Goal: Information Seeking & Learning: Learn about a topic

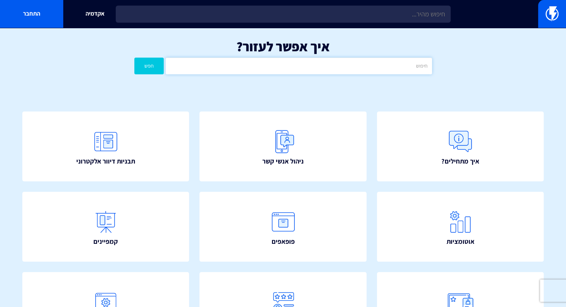
click at [393, 62] on input "text" at bounding box center [298, 66] width 266 height 17
type input "p"
type input "פייסבוק"
click at [152, 64] on button "חפש" at bounding box center [149, 66] width 30 height 17
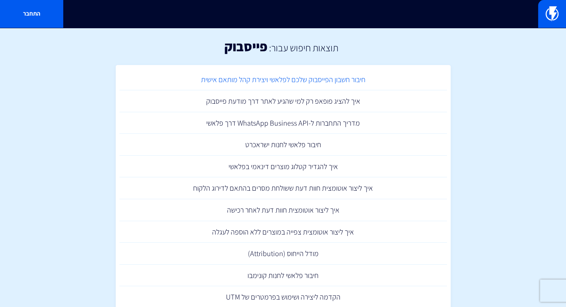
click at [257, 78] on link "חיבור חשבון הפייסבוק שלכם לפלאשי ויצירת קהל מותאם אישית" at bounding box center [282, 80] width 327 height 22
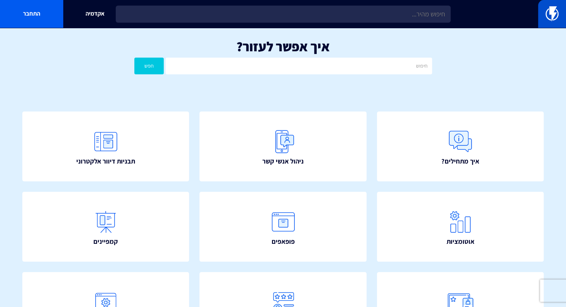
click at [557, 16] on img at bounding box center [551, 13] width 13 height 15
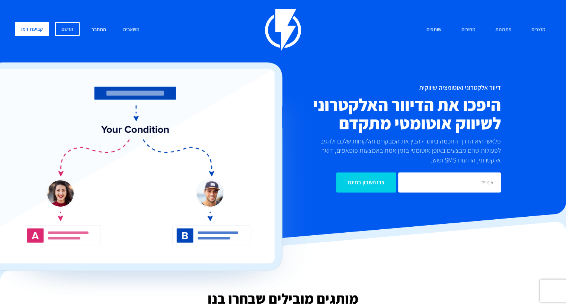
click at [98, 28] on link "התחבר" at bounding box center [99, 30] width 26 height 16
